Goal: Task Accomplishment & Management: Manage account settings

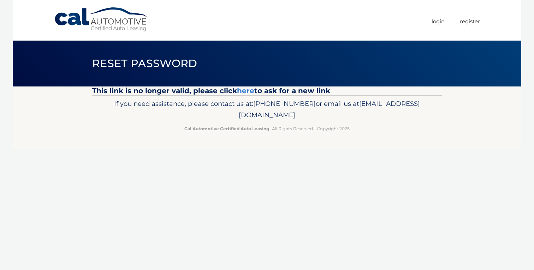
click at [245, 91] on link "here" at bounding box center [245, 90] width 17 height 8
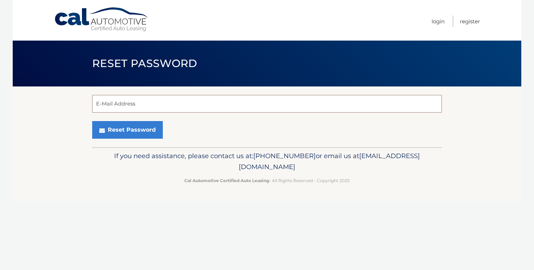
click at [196, 109] on input "E-Mail Address" at bounding box center [266, 104] width 349 height 18
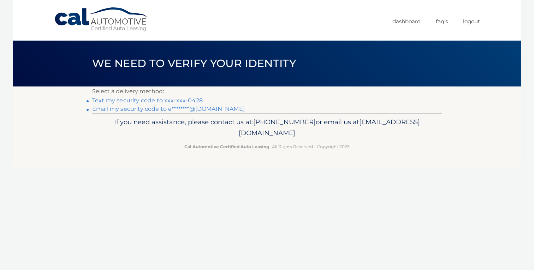
click at [140, 101] on link "Text my security code to xxx-xxx-0428" at bounding box center [147, 100] width 110 height 7
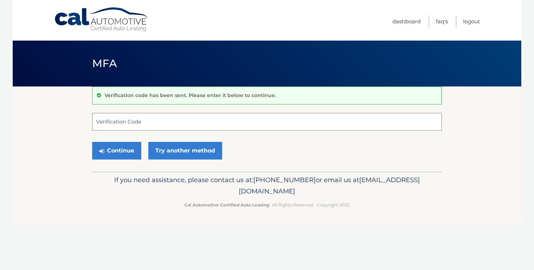
click at [139, 120] on input "Verification Code" at bounding box center [266, 122] width 349 height 18
type input "621162"
click at [119, 150] on button "Continue" at bounding box center [116, 151] width 49 height 18
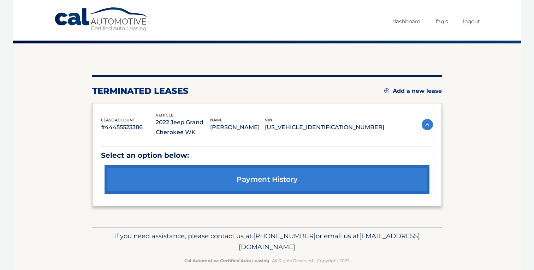
scroll to position [54, 0]
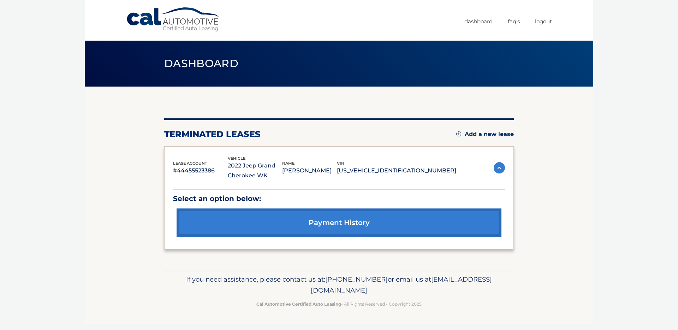
click at [347, 125] on div "You are registered for this site, but you haven't enrolled in online payments. …" at bounding box center [338, 183] width 349 height 131
click at [202, 167] on p "#44455523386" at bounding box center [200, 171] width 55 height 10
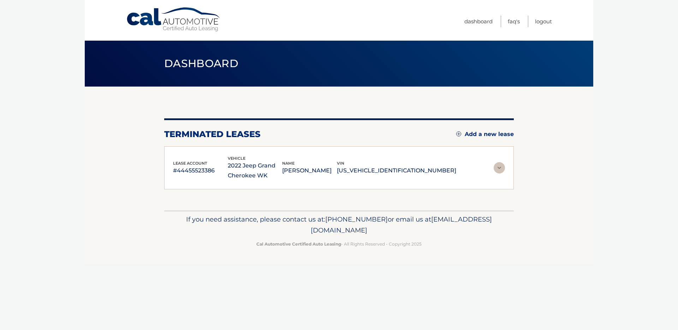
click at [195, 172] on p "#44455523386" at bounding box center [200, 171] width 55 height 10
